Goal: Task Accomplishment & Management: Use online tool/utility

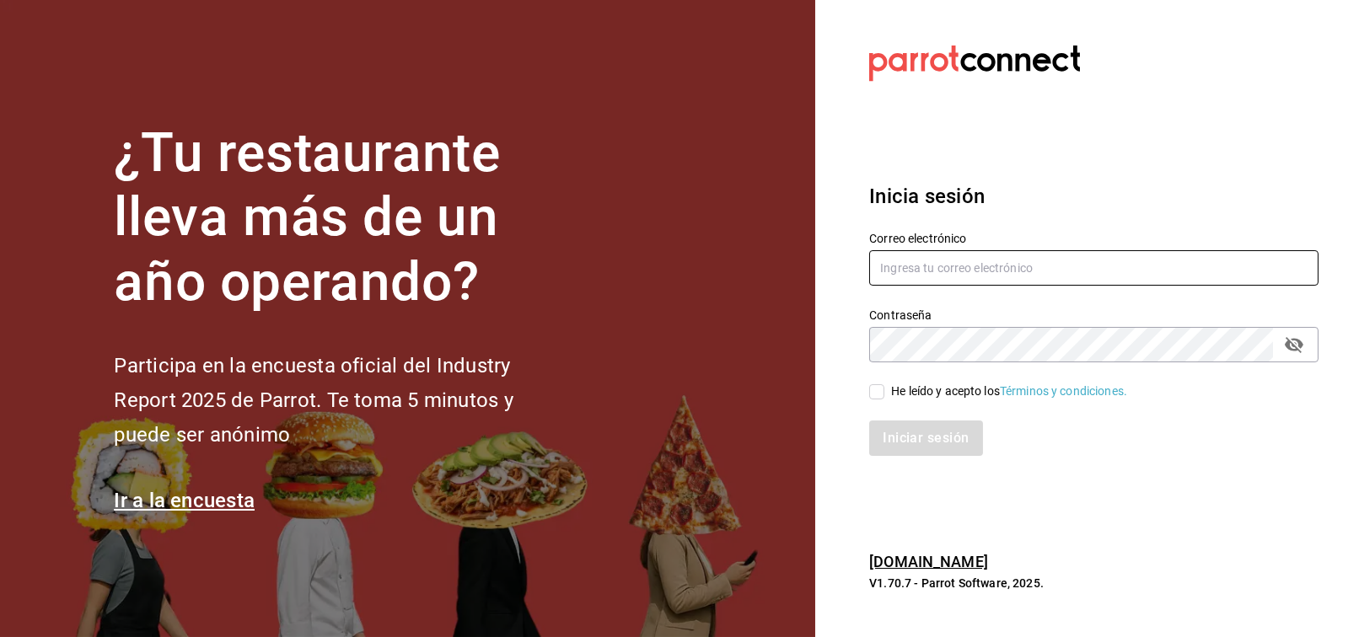
type input "FRANCISCO.DELTORO@COSTENO.COM"
click at [882, 394] on input "He leído y acepto los Términos y condiciones." at bounding box center [876, 391] width 15 height 15
checkbox input "true"
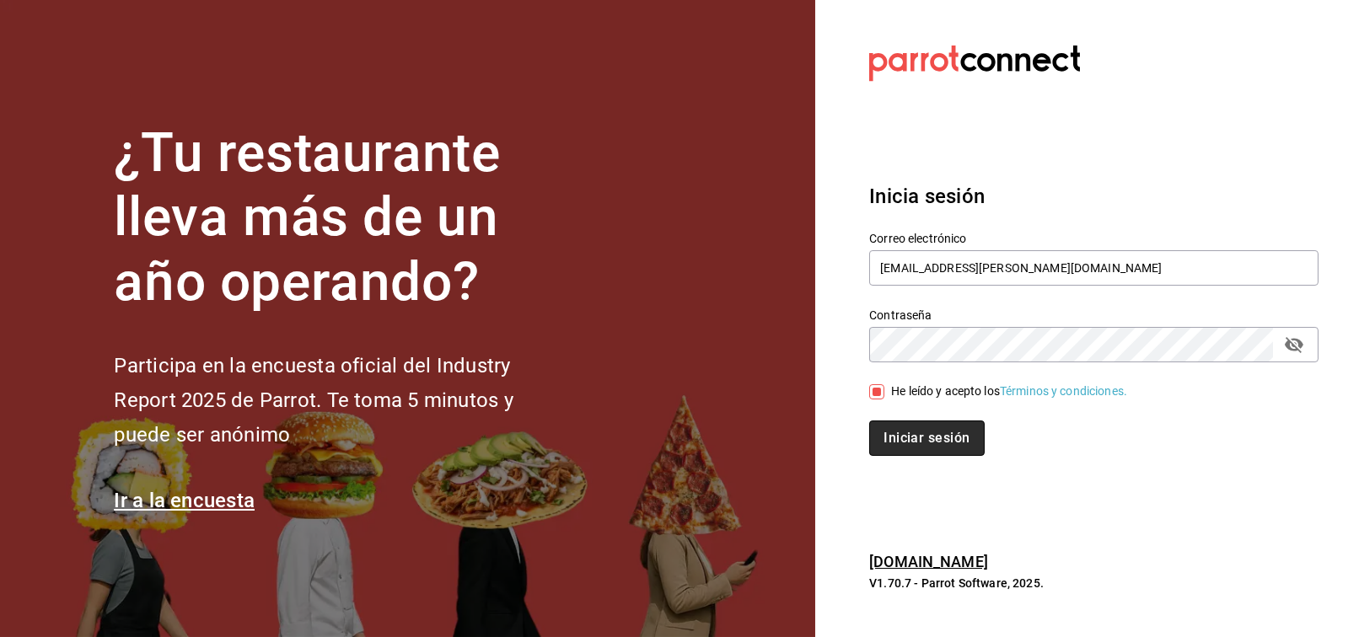
click at [888, 438] on button "Iniciar sesión" at bounding box center [926, 438] width 115 height 35
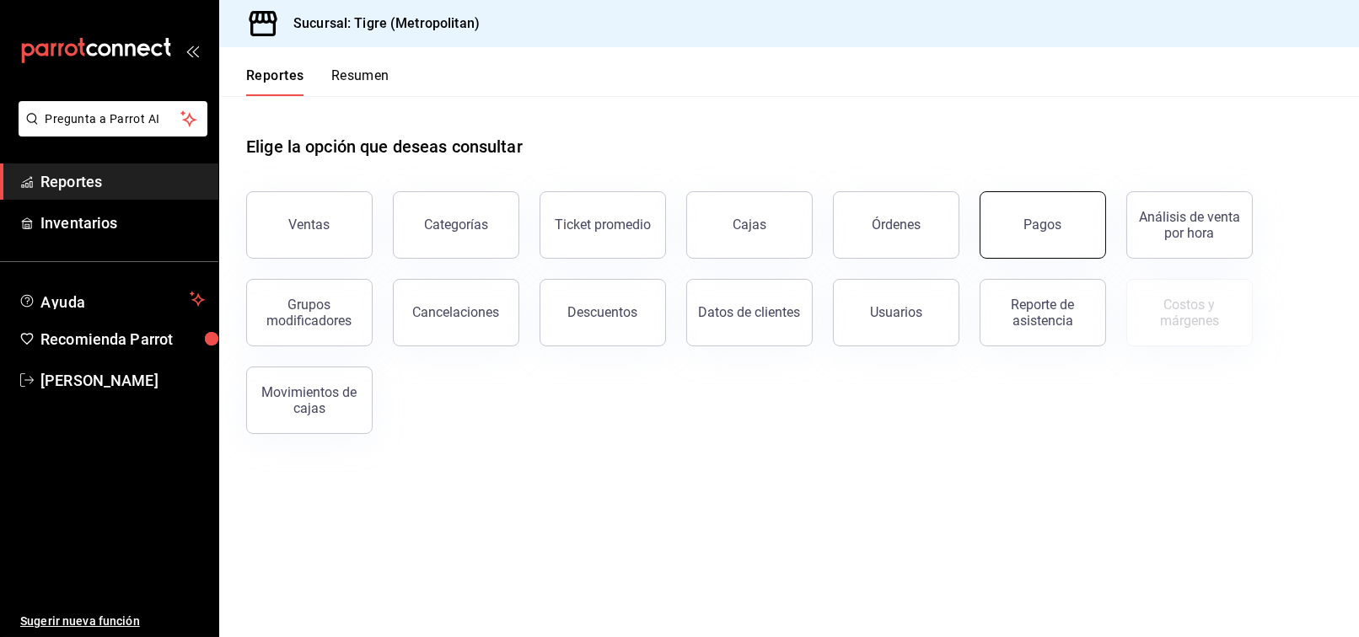
click at [1061, 231] on button "Pagos" at bounding box center [1042, 224] width 126 height 67
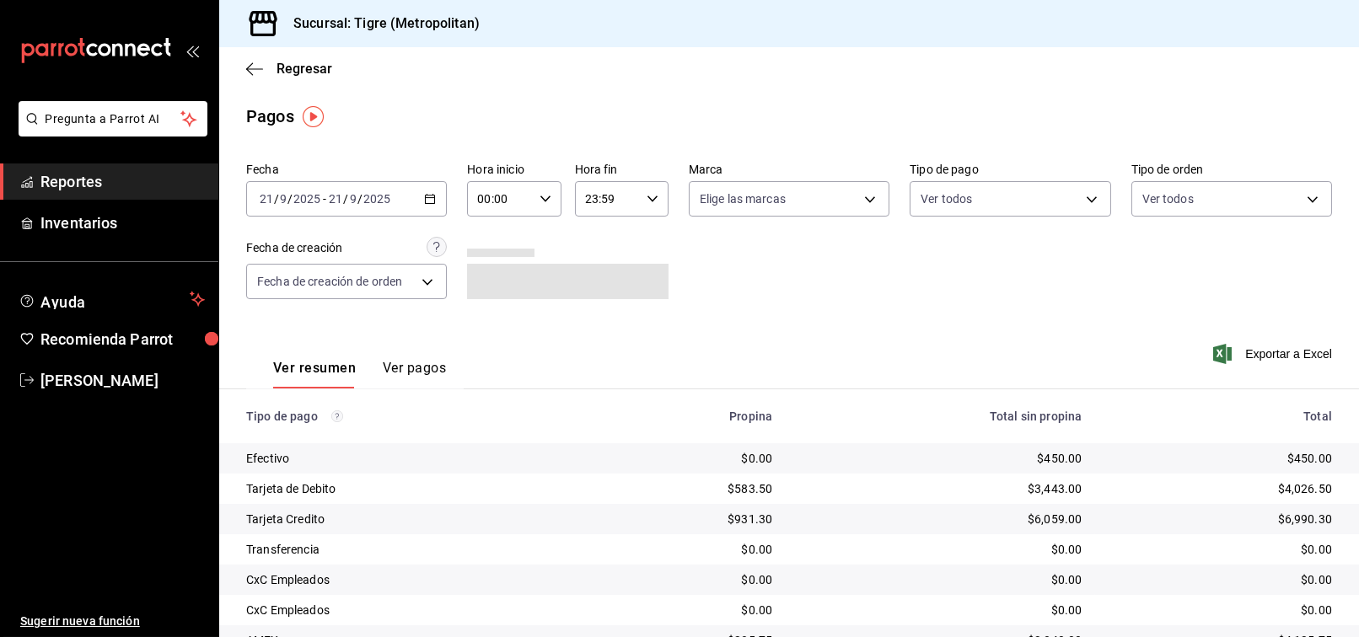
click at [426, 193] on icon "button" at bounding box center [430, 199] width 12 height 12
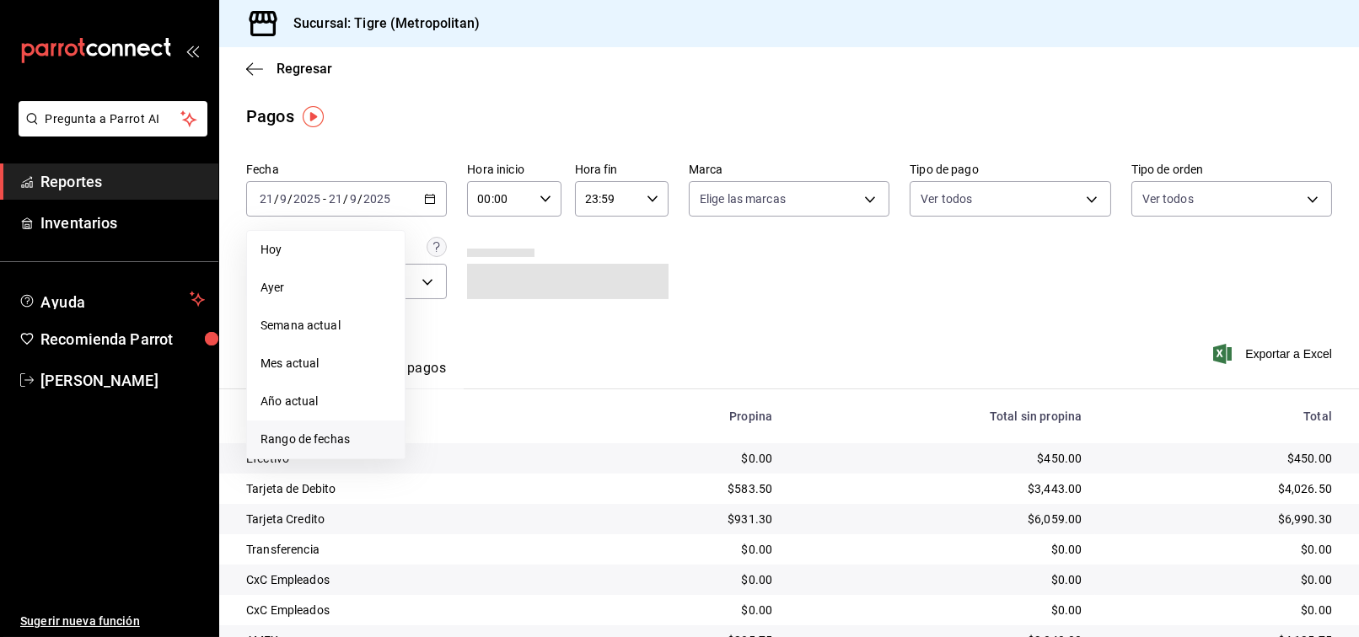
click at [322, 435] on span "Rango de fechas" at bounding box center [325, 440] width 131 height 18
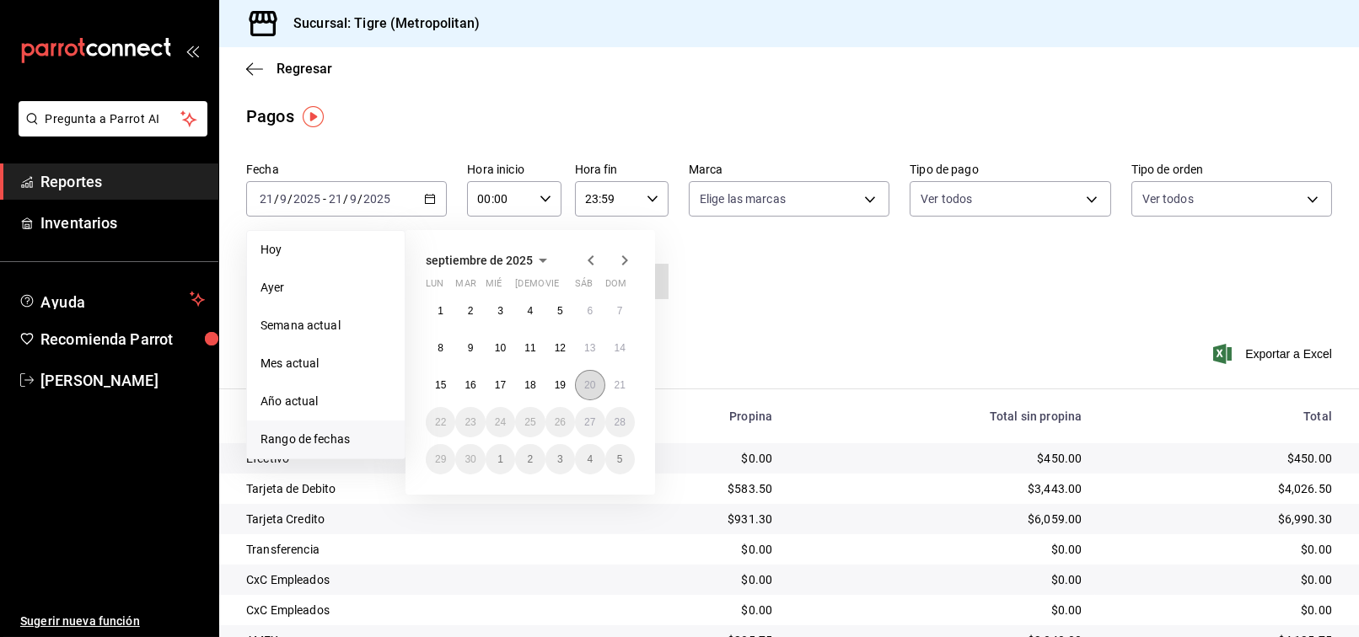
click at [590, 384] on abbr "20" at bounding box center [589, 385] width 11 height 12
click at [614, 384] on abbr "21" at bounding box center [619, 385] width 11 height 12
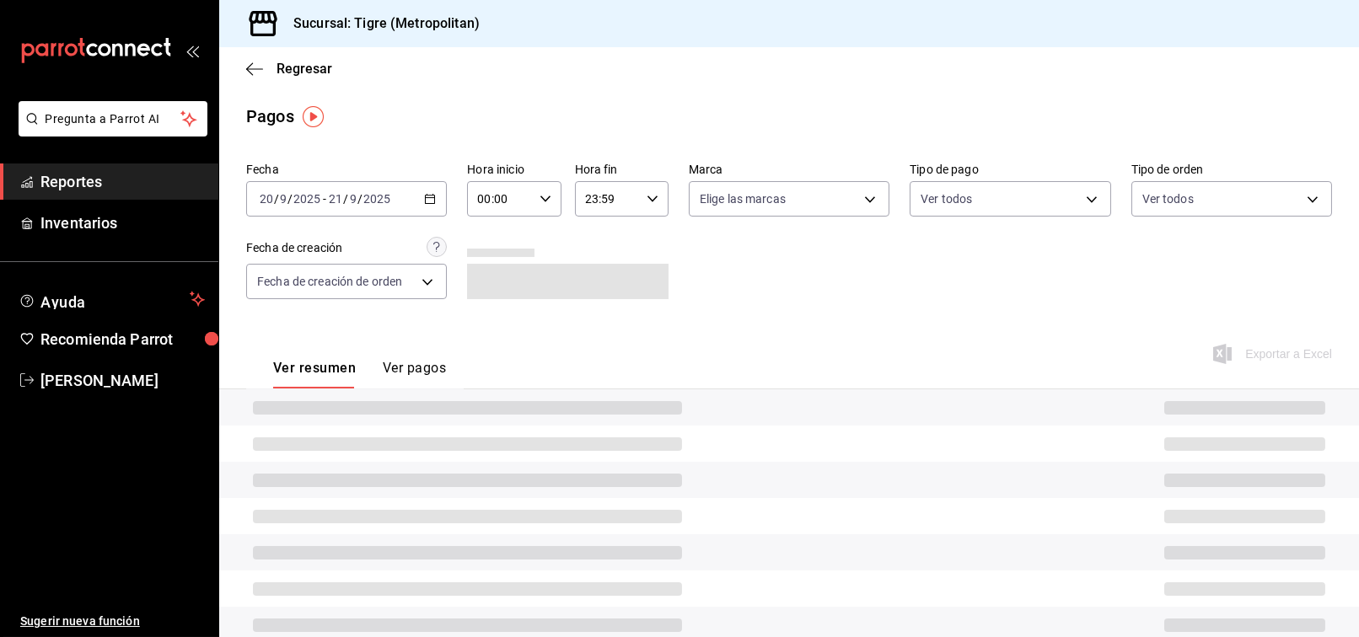
click at [541, 196] on icon "button" at bounding box center [545, 199] width 12 height 12
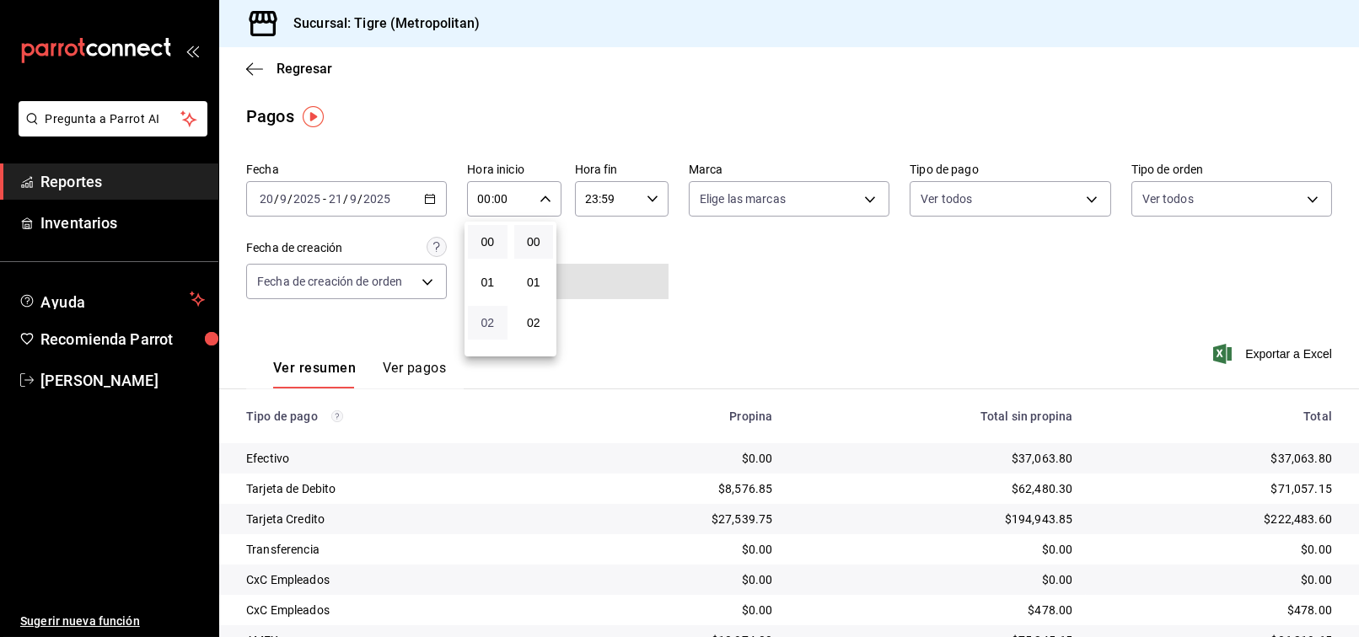
click at [485, 326] on span "02" at bounding box center [487, 322] width 19 height 13
type input "02:00"
click at [645, 197] on div at bounding box center [679, 318] width 1359 height 637
click at [646, 201] on icon "button" at bounding box center [652, 199] width 12 height 12
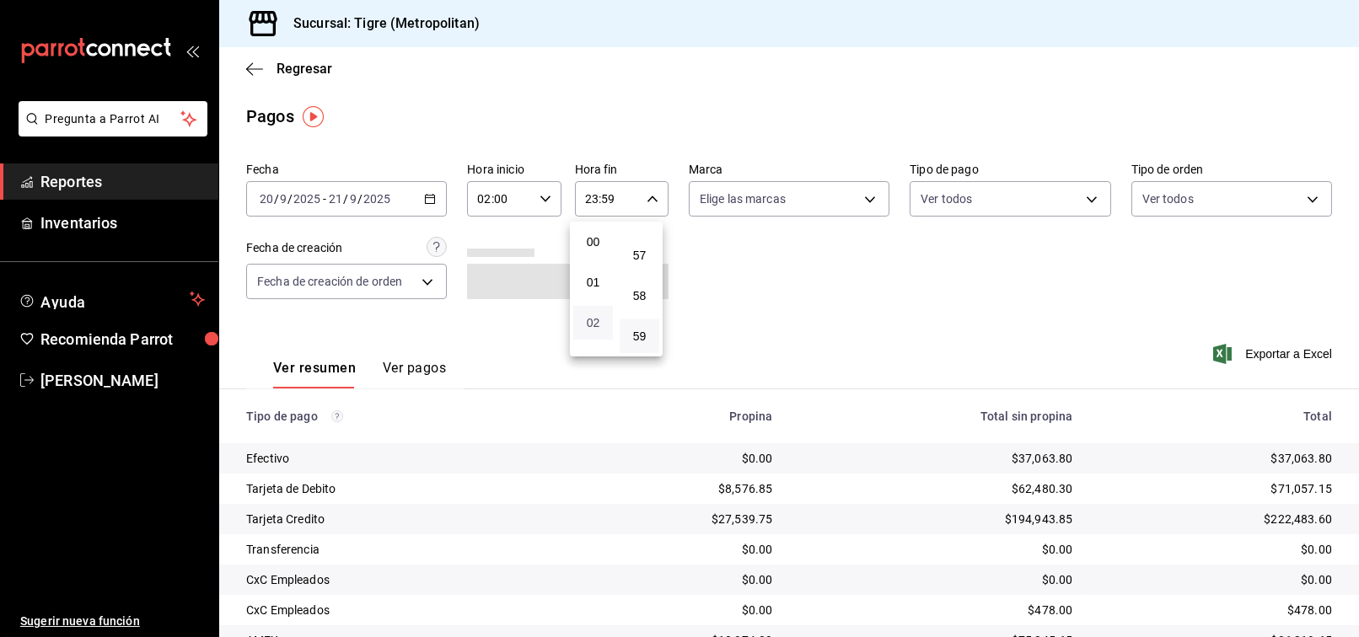
click at [598, 317] on span "02" at bounding box center [592, 322] width 19 height 13
type input "02:59"
click at [743, 263] on div at bounding box center [679, 318] width 1359 height 637
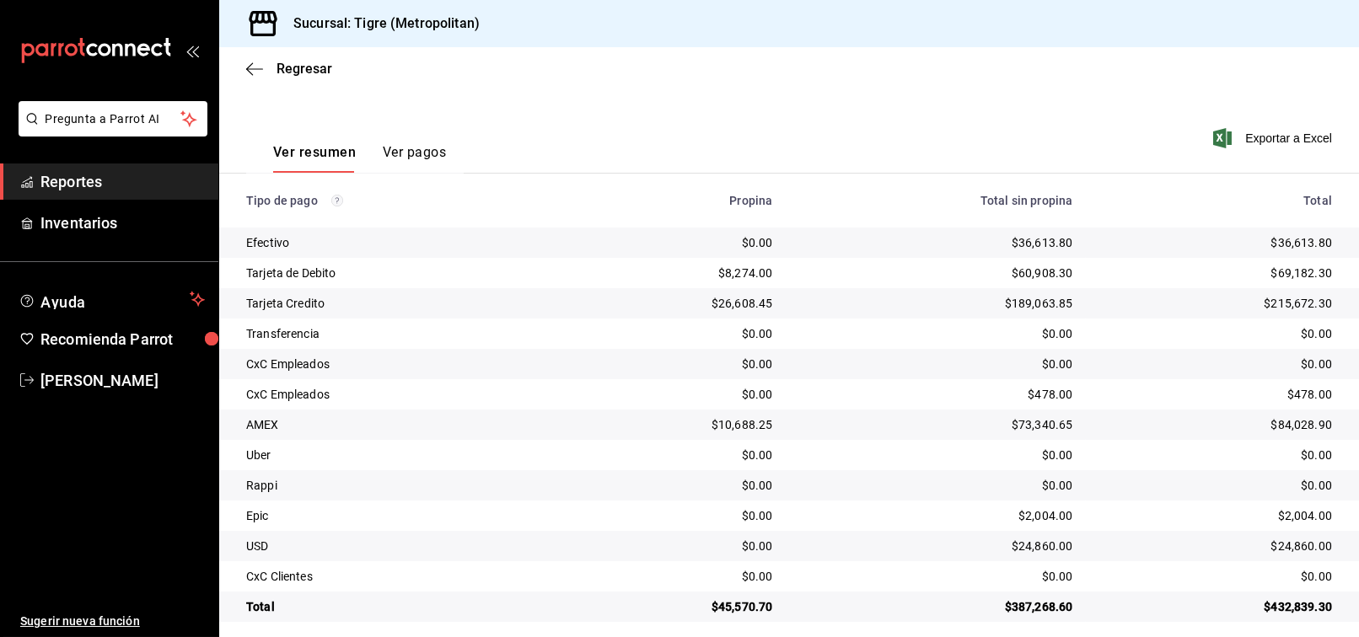
scroll to position [226, 0]
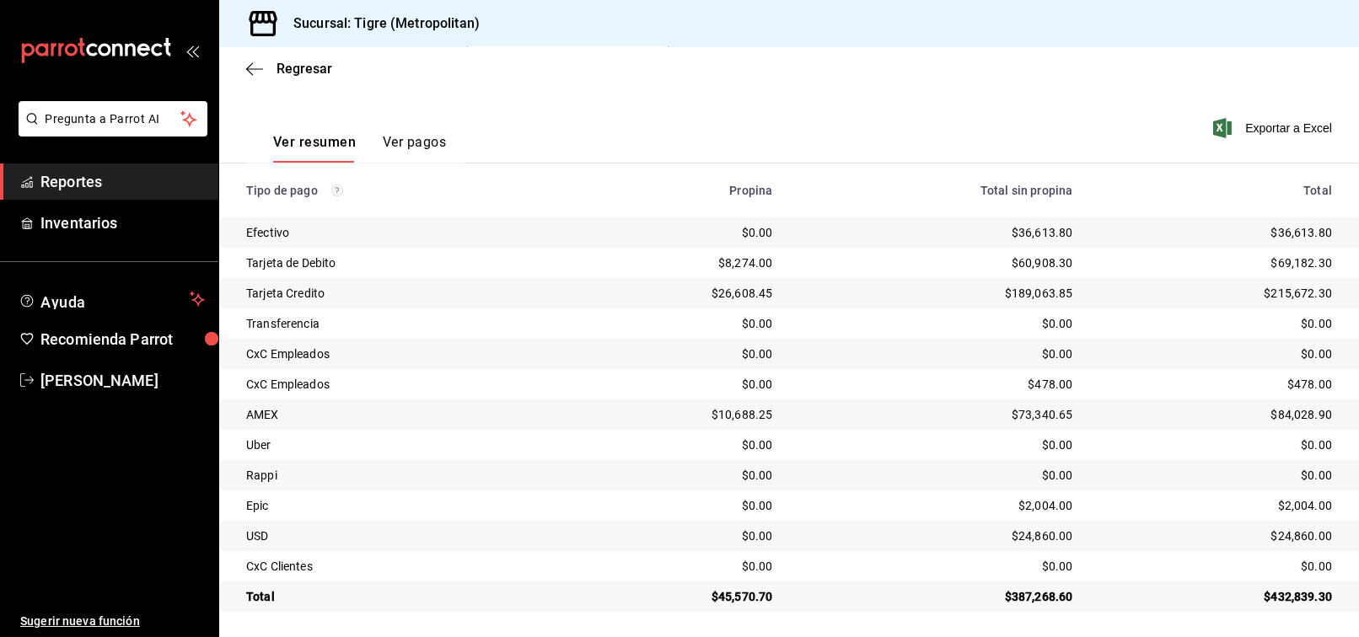
drag, startPoint x: 131, startPoint y: 179, endPoint x: 158, endPoint y: 178, distance: 27.0
click at [131, 179] on span "Reportes" at bounding box center [122, 181] width 164 height 23
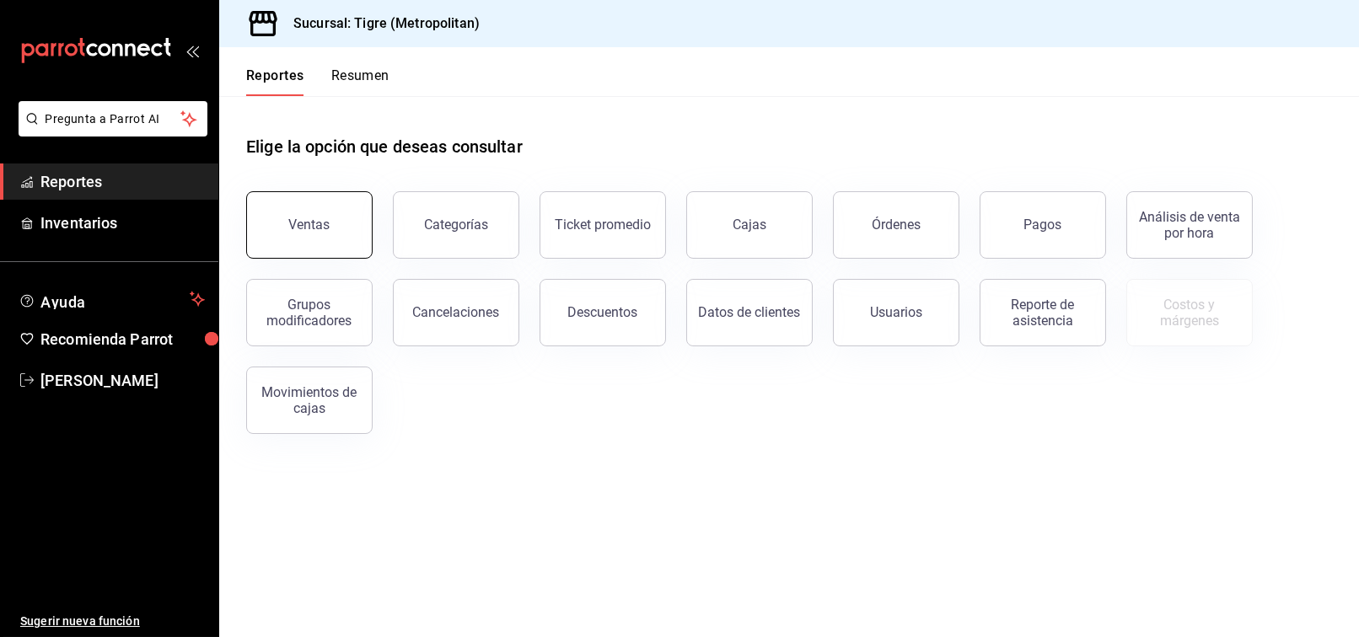
click at [313, 225] on div "Ventas" at bounding box center [309, 225] width 41 height 16
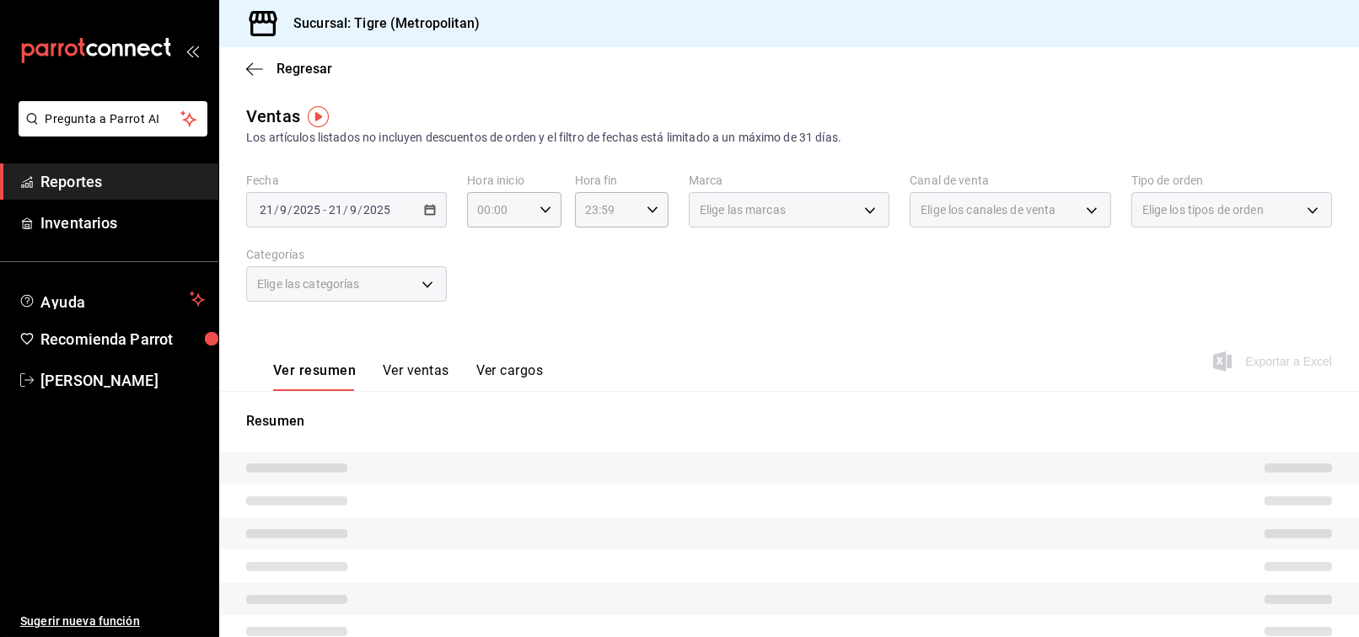
click at [426, 223] on div "[DATE] [DATE] - [DATE] [DATE]" at bounding box center [346, 209] width 201 height 35
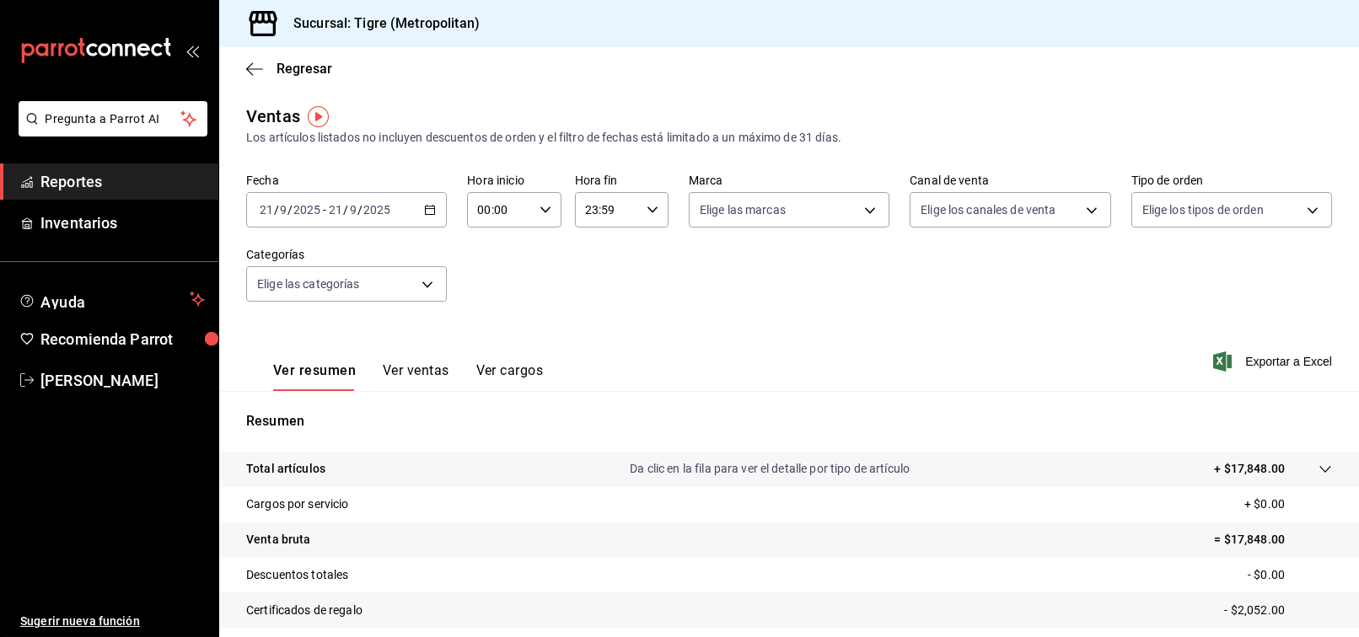
click at [426, 217] on div "[DATE] [DATE] - [DATE] [DATE]" at bounding box center [346, 209] width 201 height 35
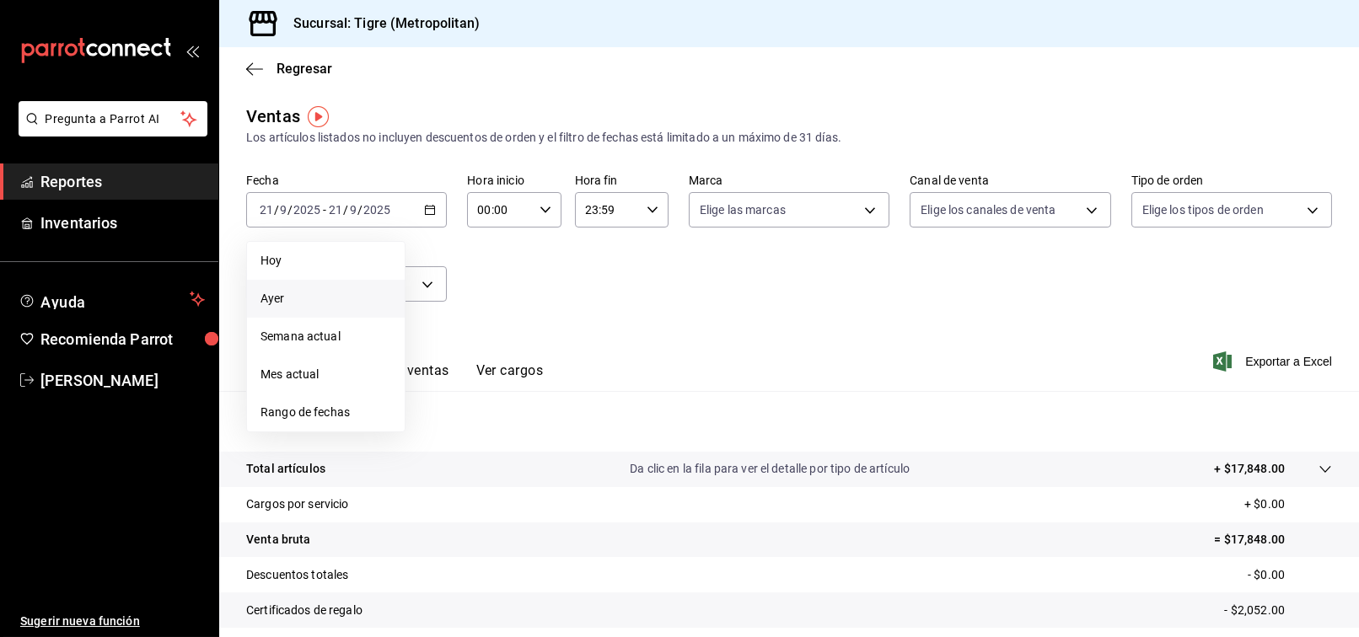
click at [324, 308] on li "Ayer" at bounding box center [326, 299] width 158 height 38
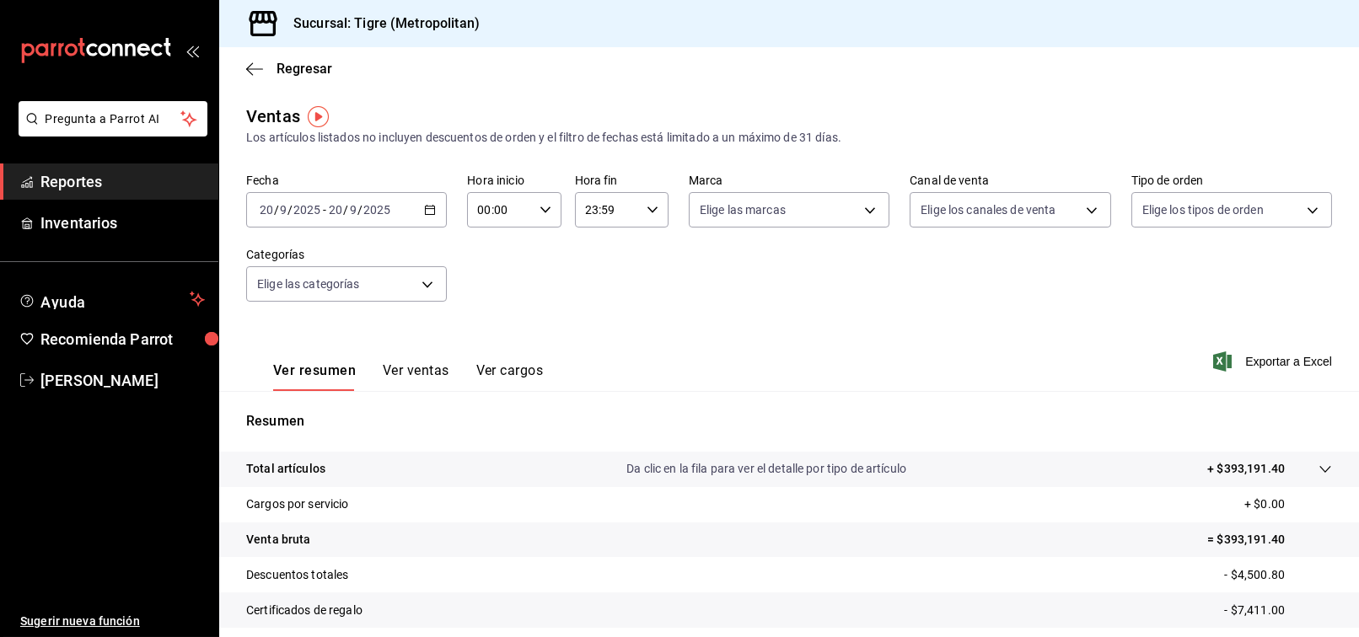
click at [929, 335] on div "Ver resumen Ver ventas Ver cargos Exportar a Excel" at bounding box center [789, 356] width 1140 height 69
click at [539, 212] on icon "button" at bounding box center [545, 210] width 12 height 12
click at [485, 332] on span "02" at bounding box center [487, 333] width 19 height 13
type input "02:00"
click at [733, 305] on div at bounding box center [679, 318] width 1359 height 637
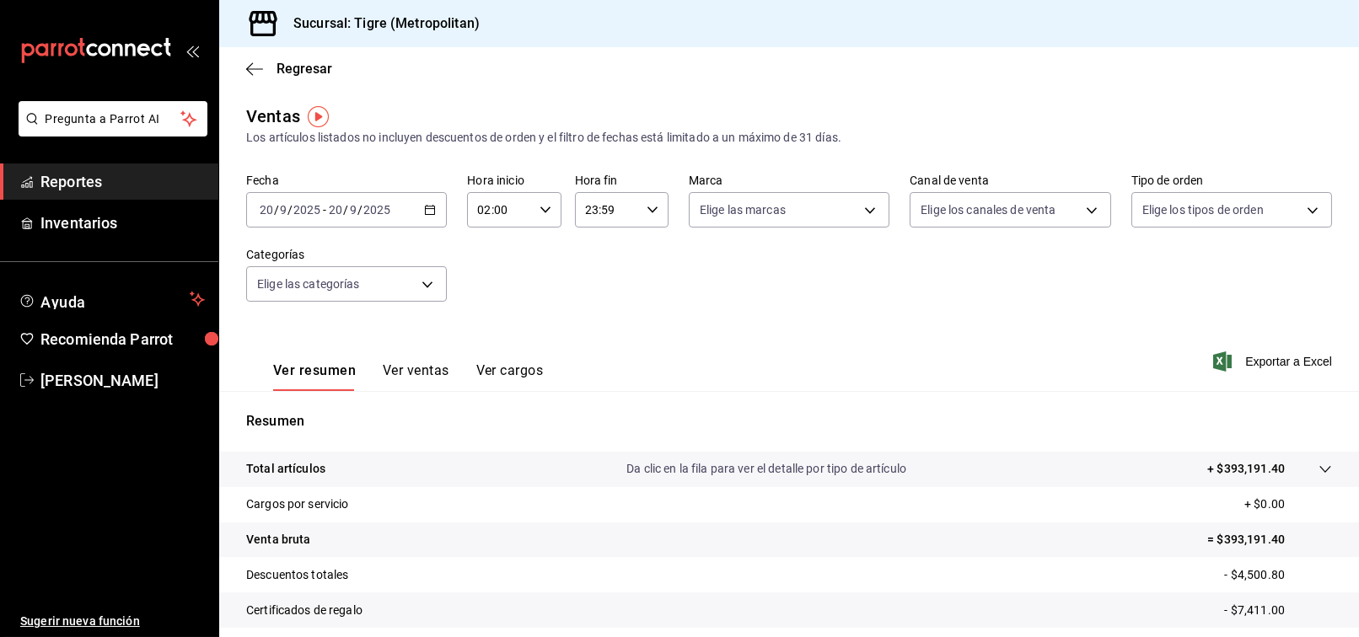
click at [440, 212] on div "[DATE] [DATE] - [DATE] [DATE]" at bounding box center [346, 209] width 201 height 35
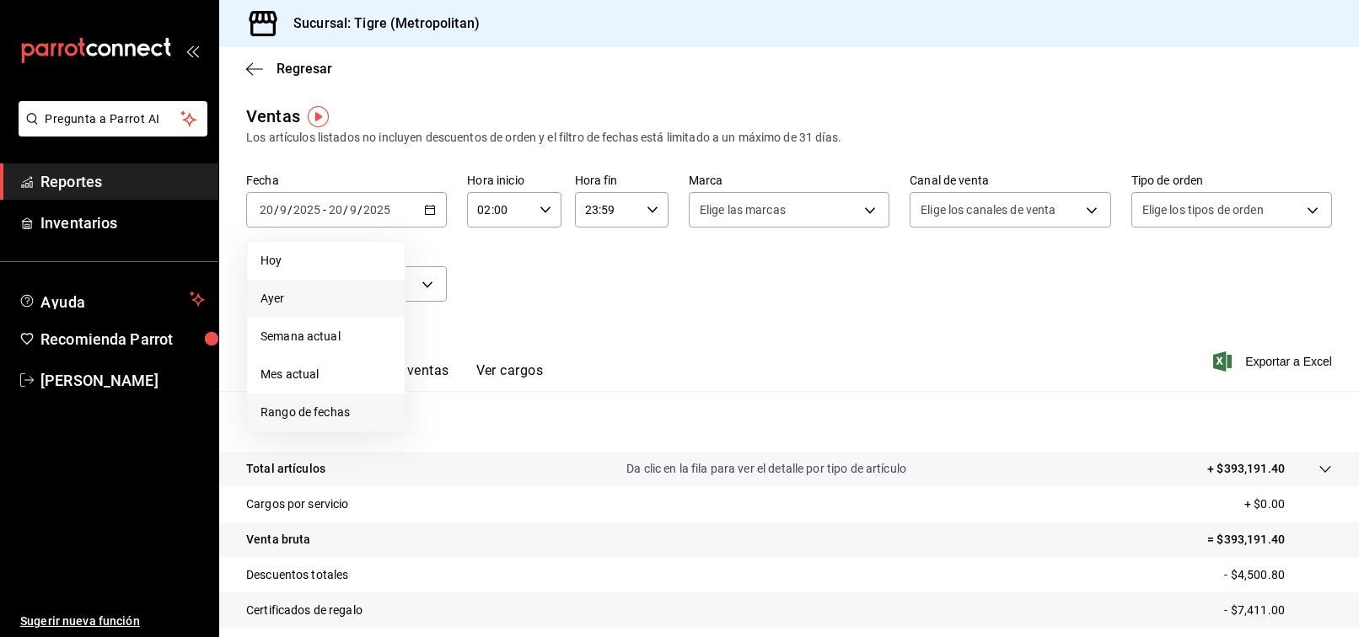
click at [324, 406] on span "Rango de fechas" at bounding box center [325, 413] width 131 height 18
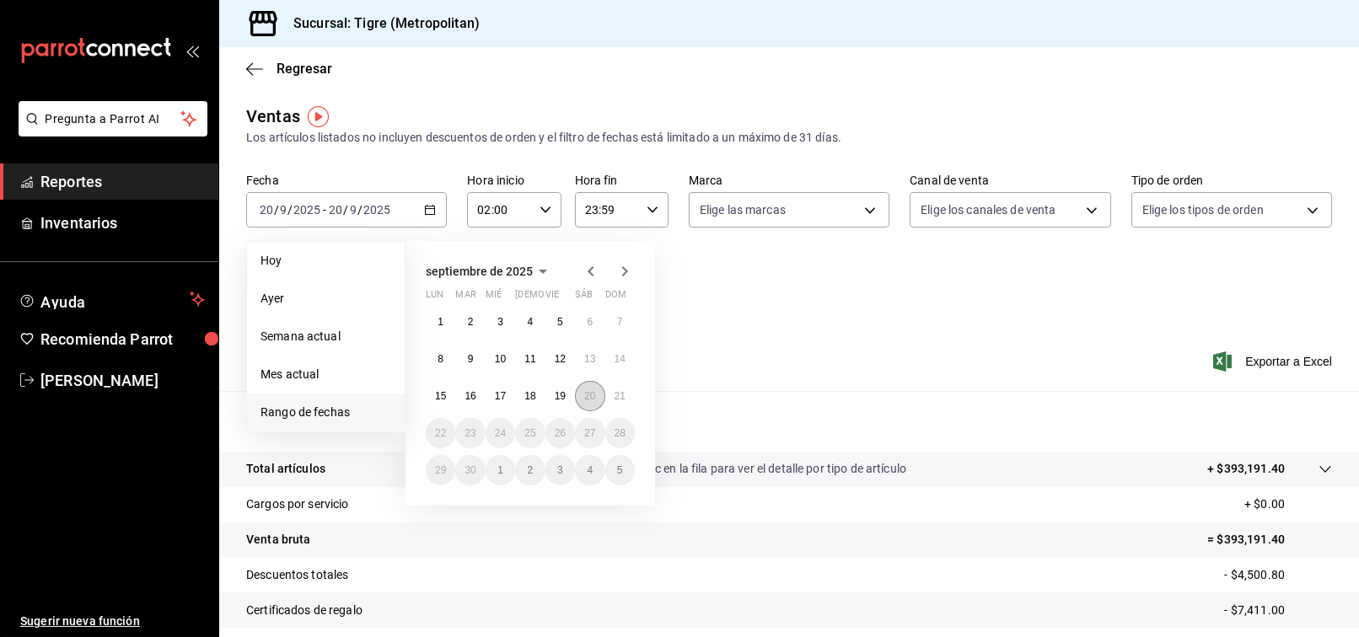
click at [585, 394] on abbr "20" at bounding box center [589, 396] width 11 height 12
click at [619, 384] on button "21" at bounding box center [619, 396] width 29 height 30
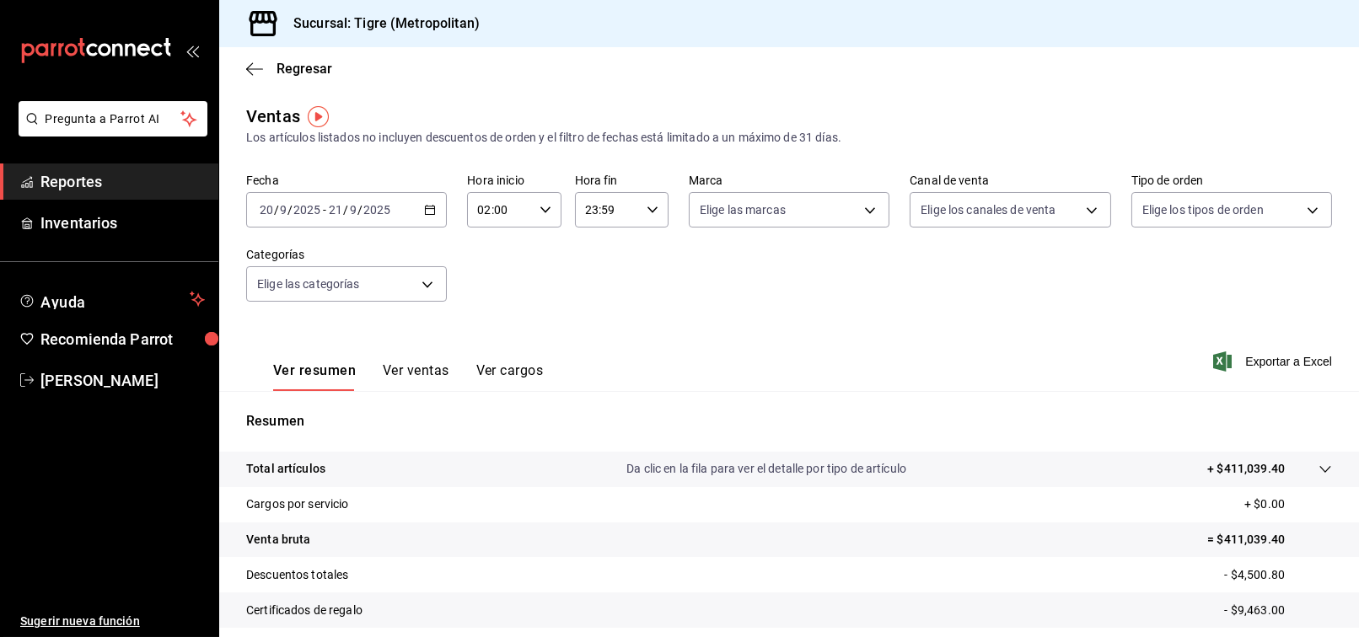
click at [646, 207] on icon "button" at bounding box center [652, 210] width 12 height 12
click at [598, 298] on span "01" at bounding box center [592, 293] width 19 height 13
type input "01:59"
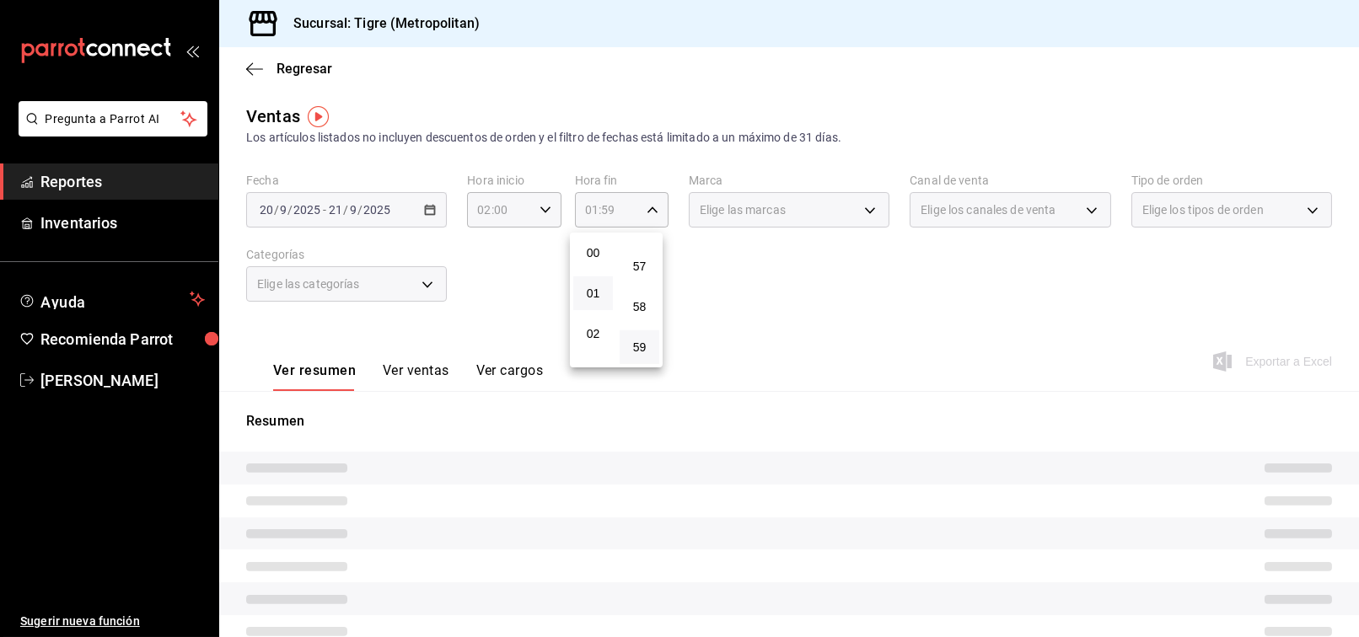
click at [873, 308] on div at bounding box center [679, 318] width 1359 height 637
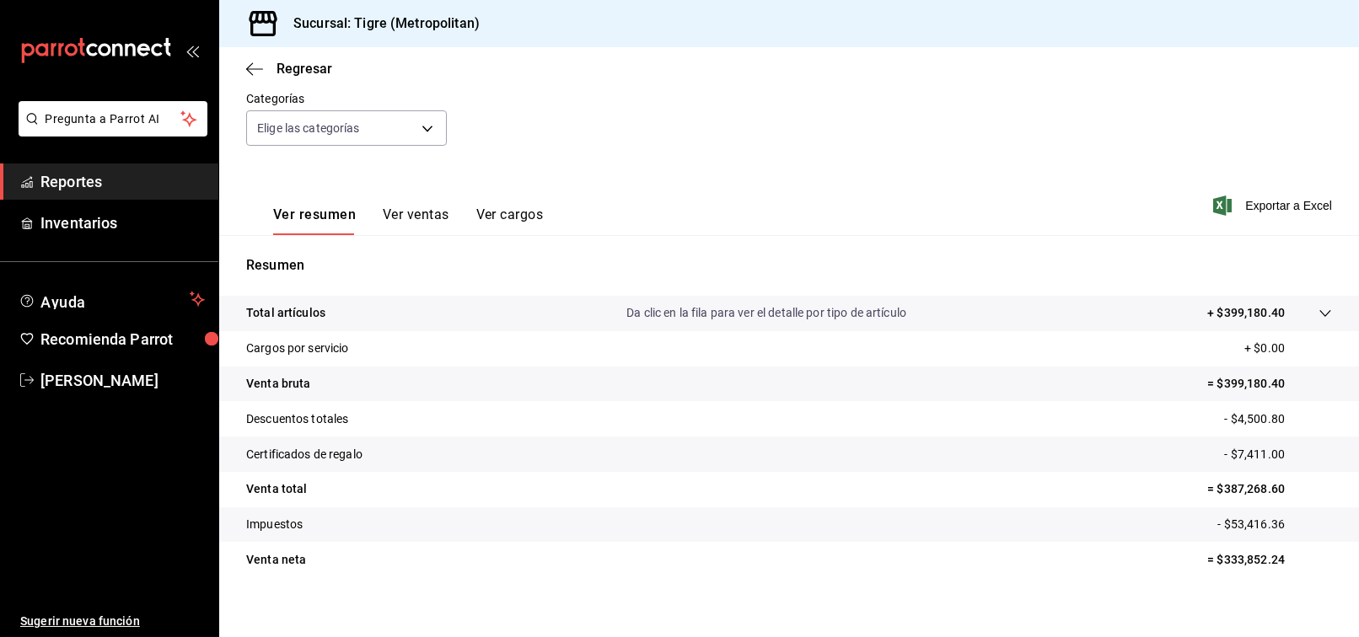
scroll to position [169, 0]
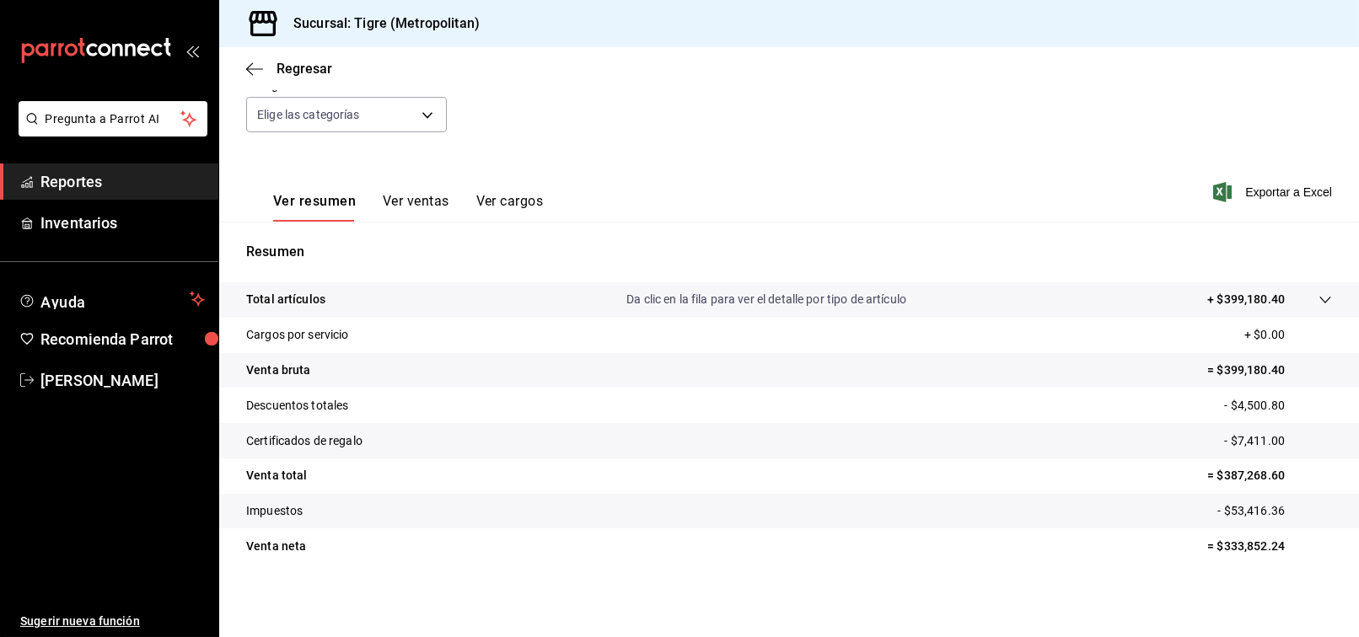
click at [108, 190] on span "Reportes" at bounding box center [122, 181] width 164 height 23
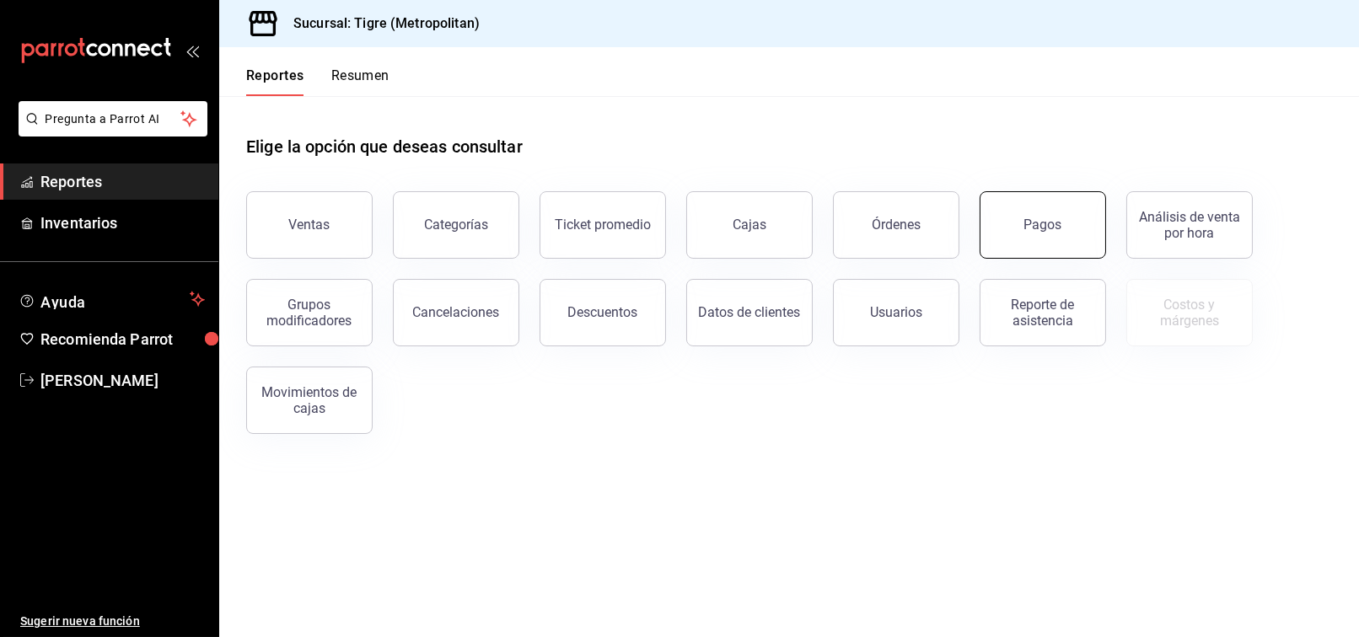
click at [1070, 236] on button "Pagos" at bounding box center [1042, 224] width 126 height 67
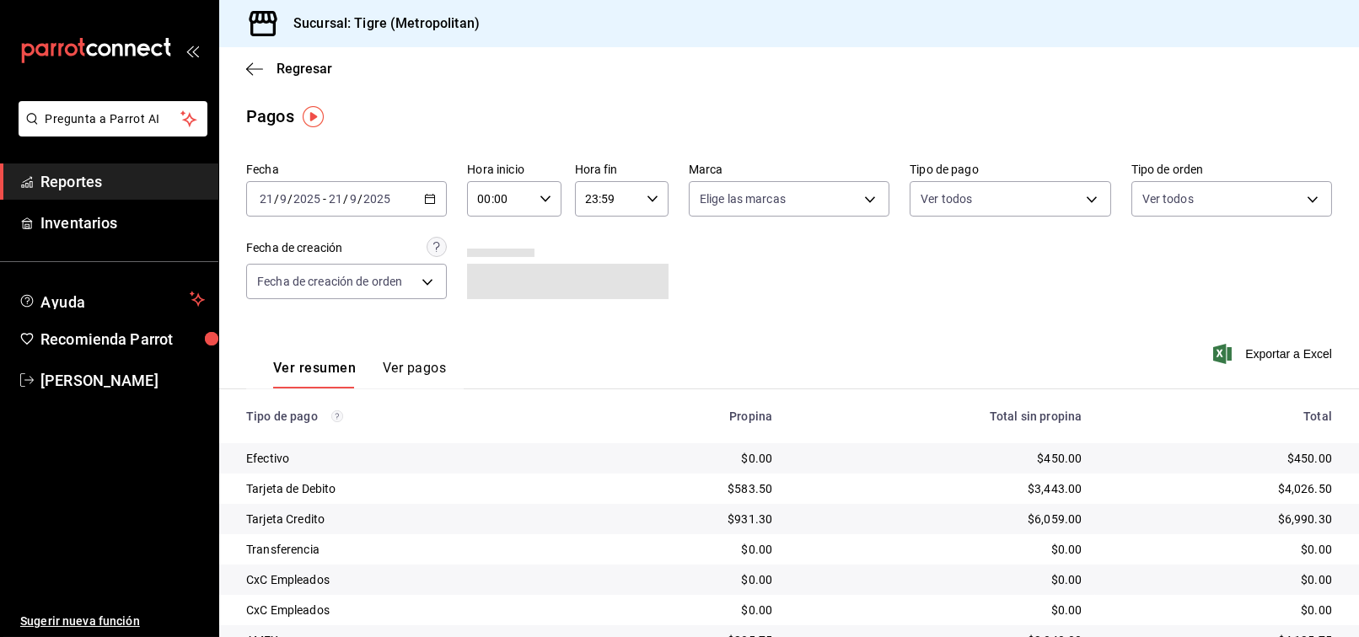
click at [420, 210] on div "[DATE] [DATE] - [DATE] [DATE]" at bounding box center [346, 198] width 201 height 35
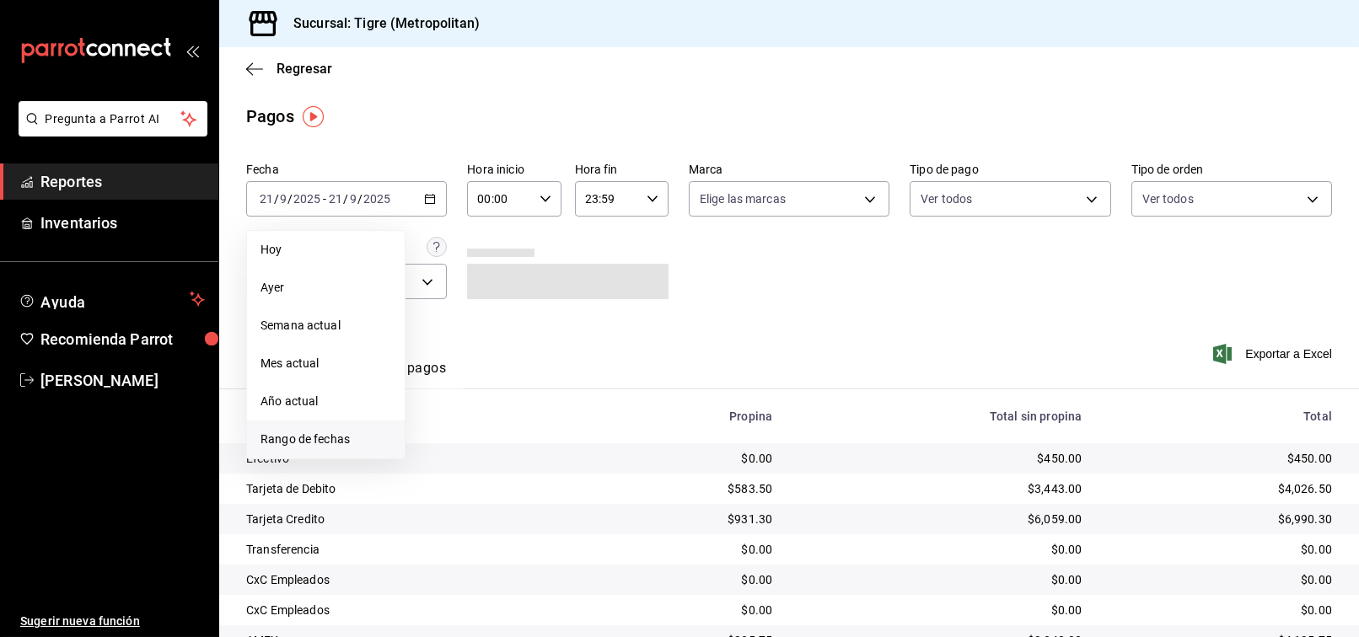
click at [313, 433] on span "Rango de fechas" at bounding box center [325, 440] width 131 height 18
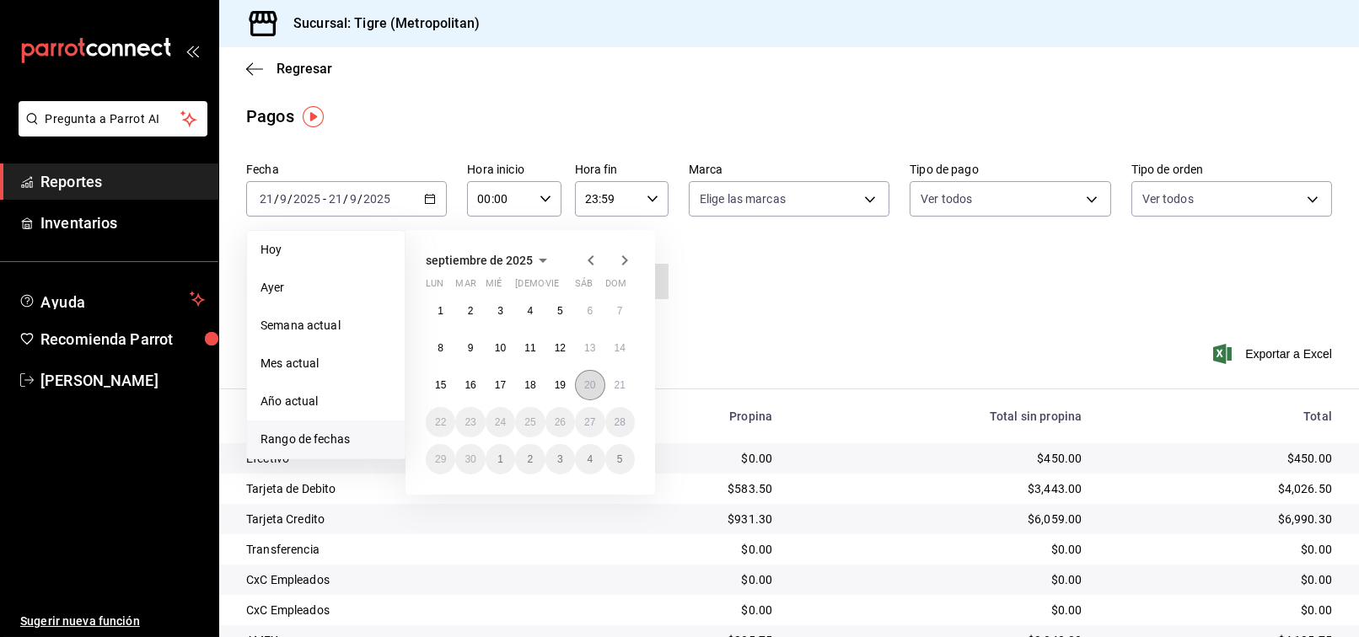
click at [578, 382] on button "20" at bounding box center [589, 385] width 29 height 30
drag, startPoint x: 611, startPoint y: 380, endPoint x: 608, endPoint y: 372, distance: 9.1
click at [613, 380] on button "21" at bounding box center [619, 385] width 29 height 30
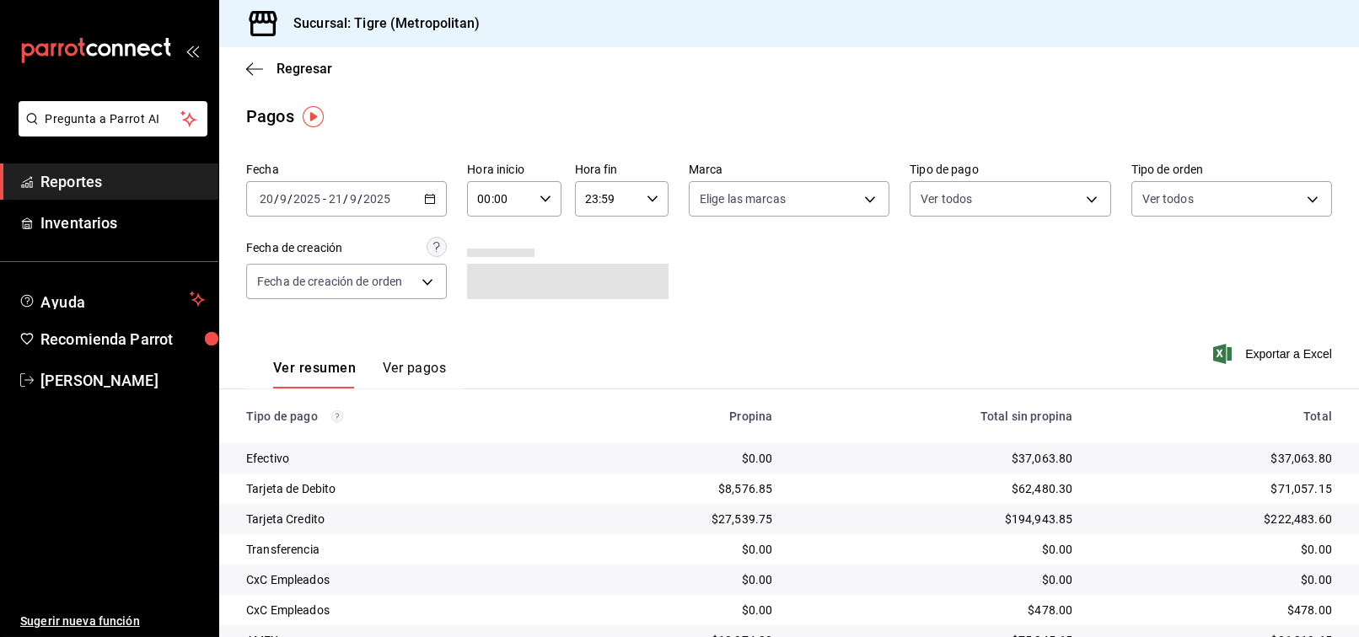
click at [646, 196] on icon "button" at bounding box center [652, 199] width 12 height 12
click at [587, 291] on button "01" at bounding box center [593, 282] width 40 height 34
type input "01:59"
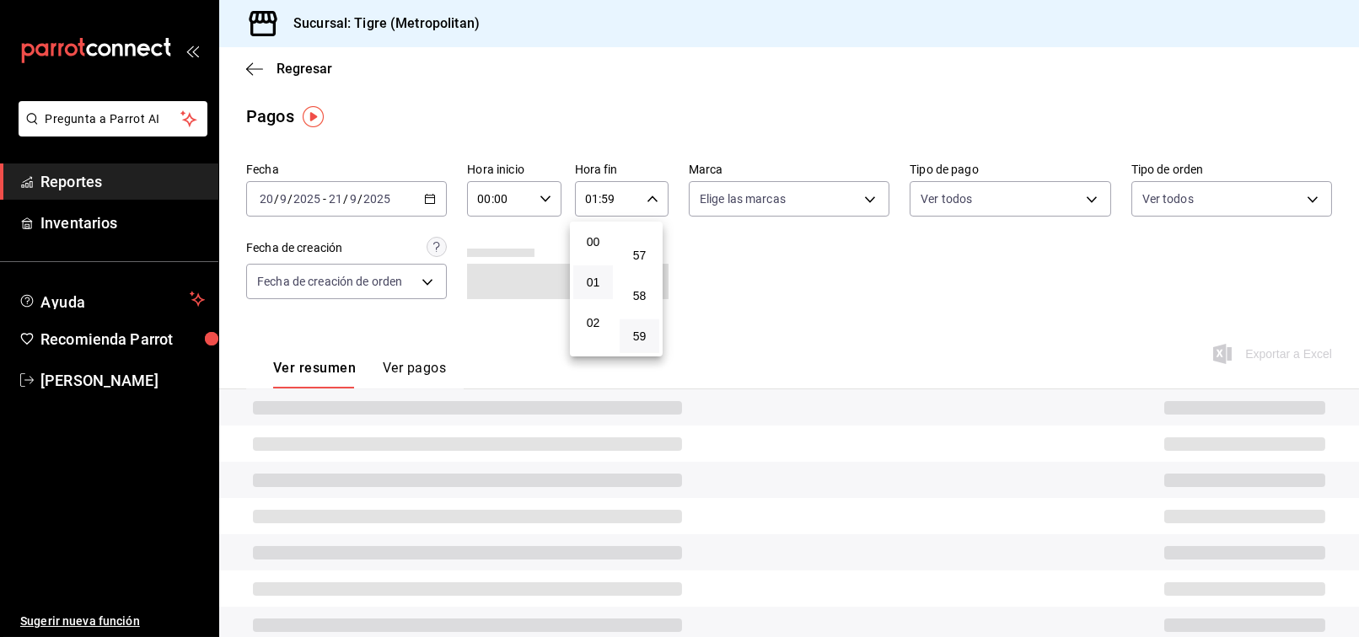
click at [977, 279] on div at bounding box center [679, 318] width 1359 height 637
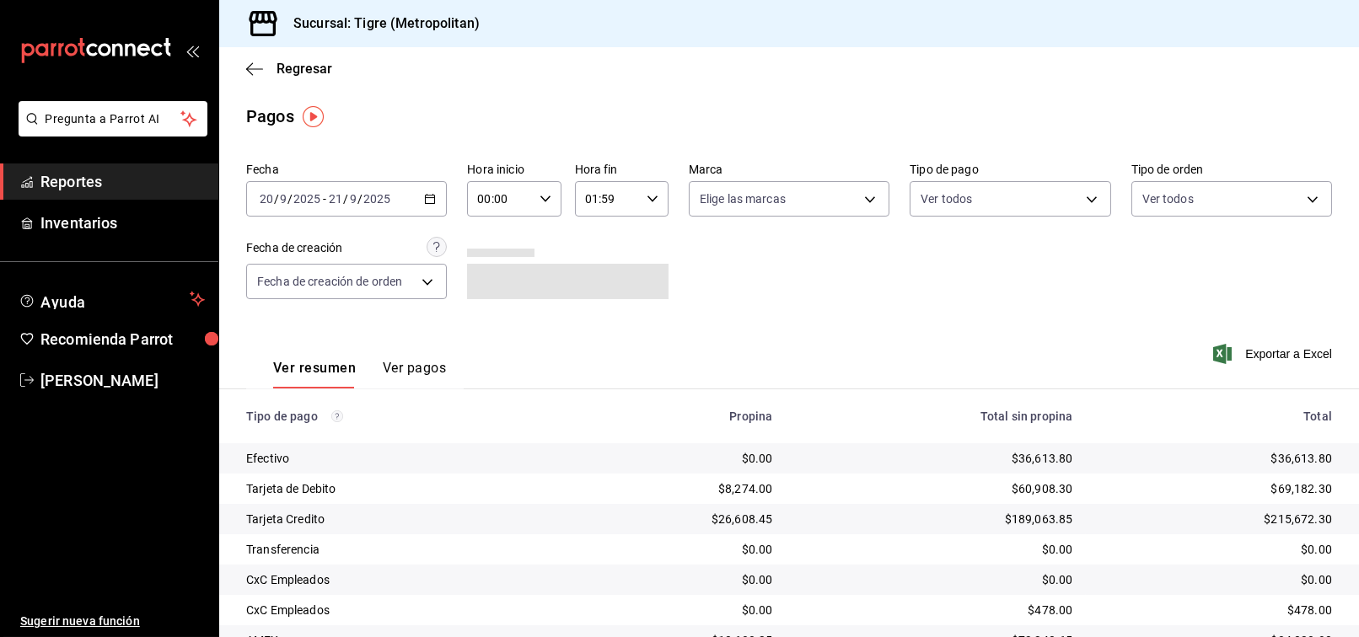
click at [548, 205] on div "00:00 Hora inicio" at bounding box center [514, 198] width 94 height 35
click at [490, 319] on span "02" at bounding box center [487, 322] width 19 height 13
type input "02:00"
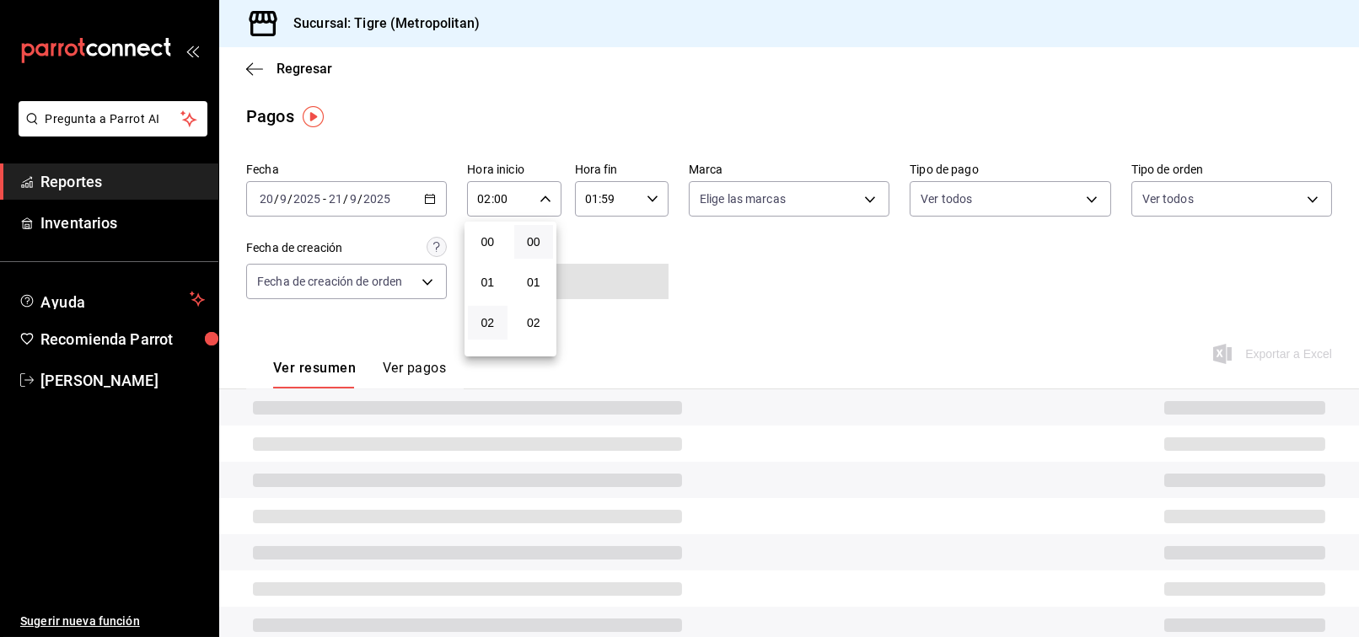
click at [829, 270] on div at bounding box center [679, 318] width 1359 height 637
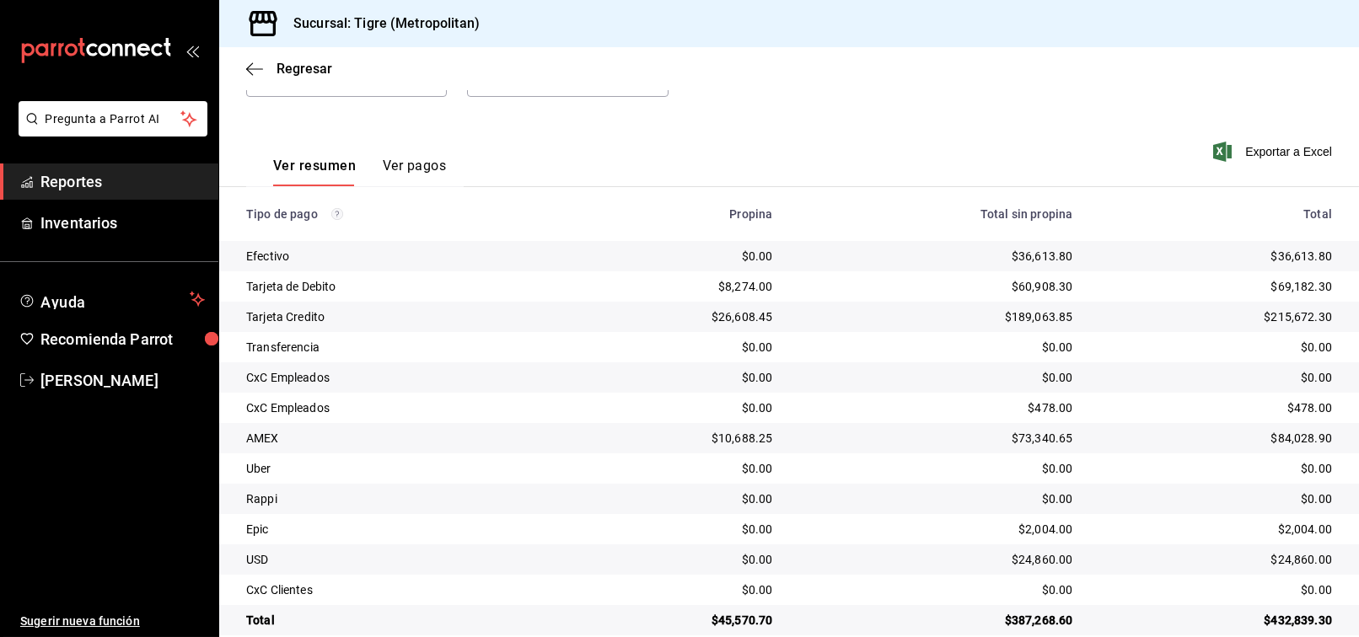
scroll to position [226, 0]
